Goal: Find specific page/section: Find specific page/section

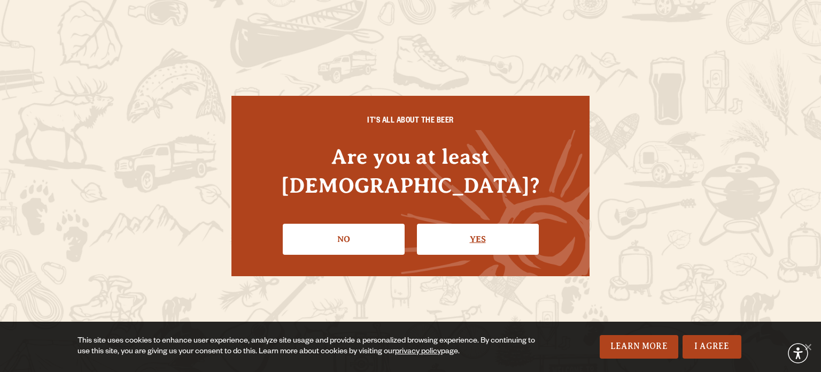
click at [465, 223] on link "Yes" at bounding box center [478, 238] width 122 height 31
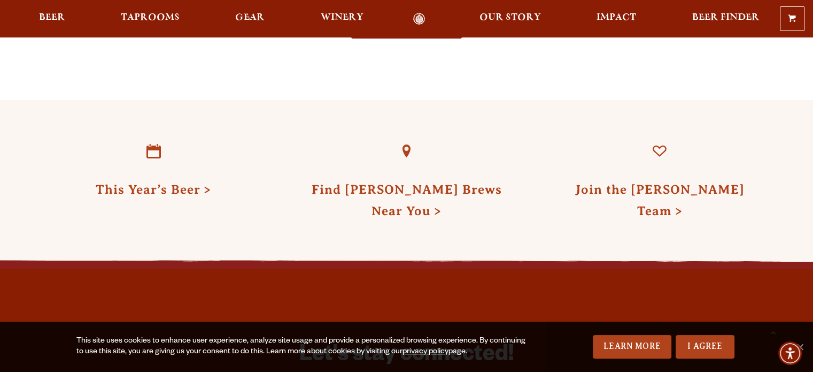
scroll to position [2727, 0]
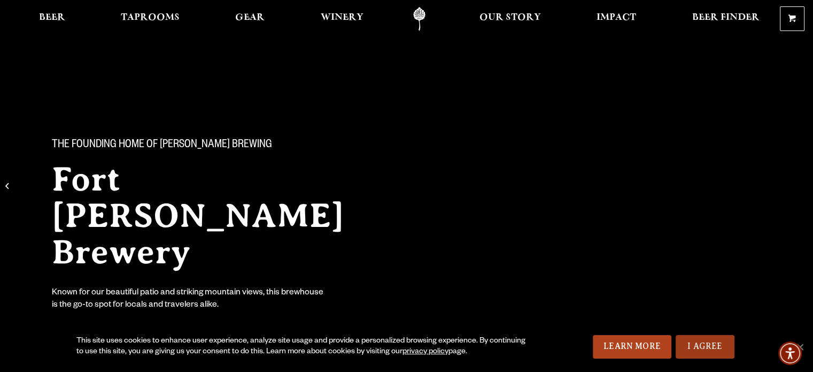
click at [714, 352] on link "I Agree" at bounding box center [705, 347] width 59 height 24
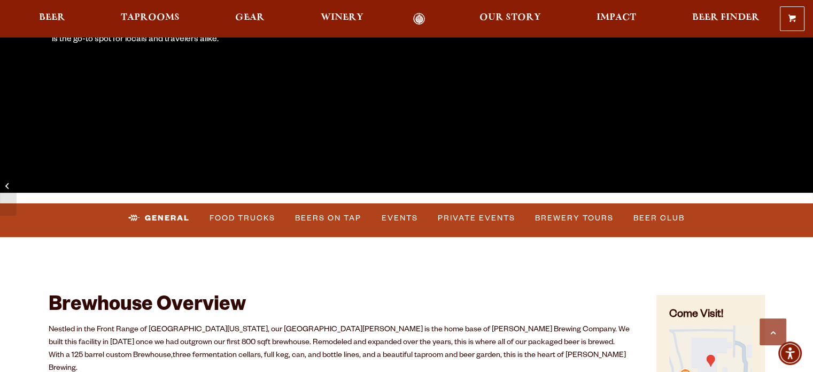
scroll to position [267, 0]
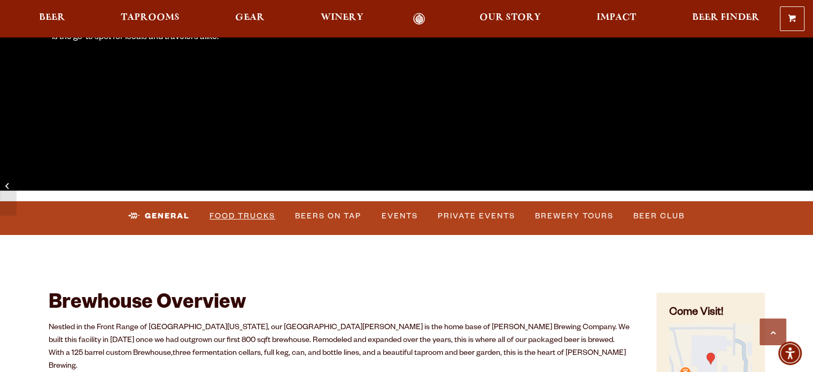
click at [258, 220] on link "Food Trucks" at bounding box center [242, 216] width 74 height 25
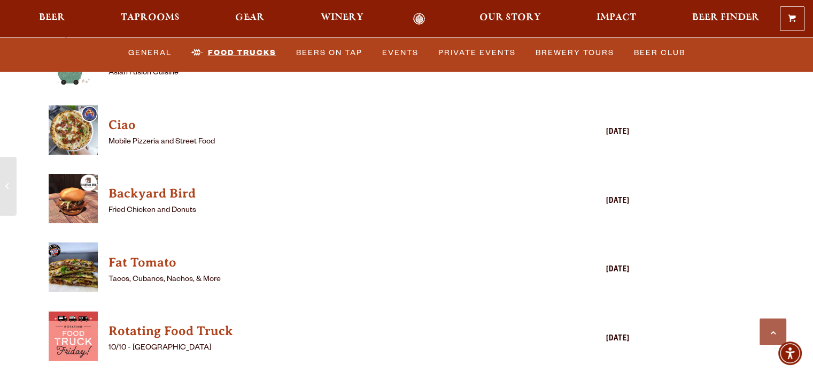
scroll to position [2785, 0]
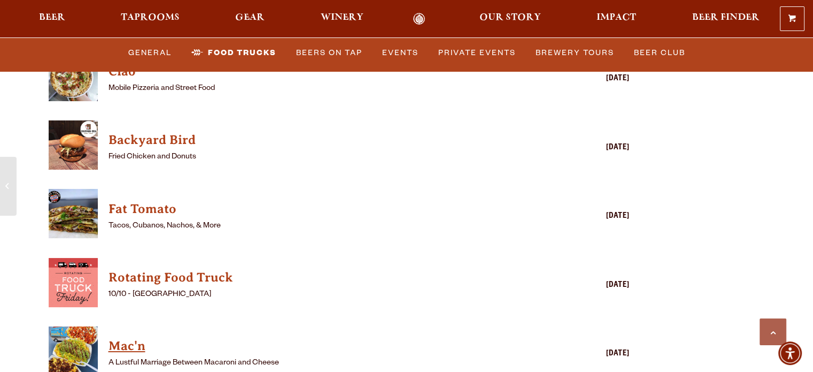
click at [130, 337] on h4 "Mac'n" at bounding box center [324, 345] width 431 height 17
